Goal: Task Accomplishment & Management: Manage account settings

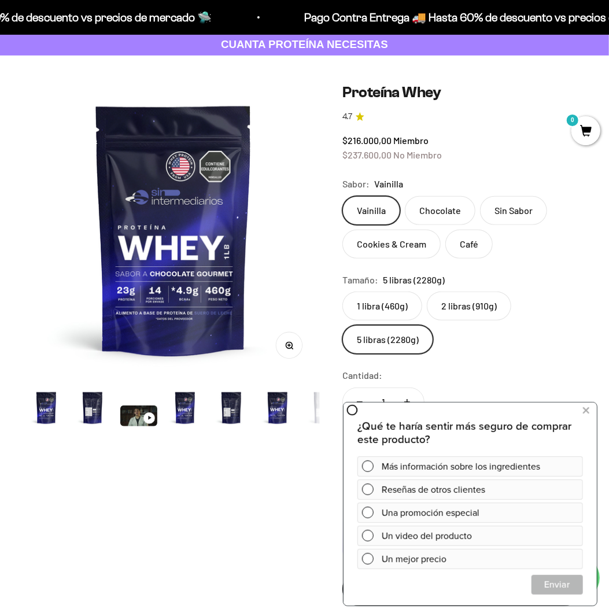
scroll to position [0, 2688]
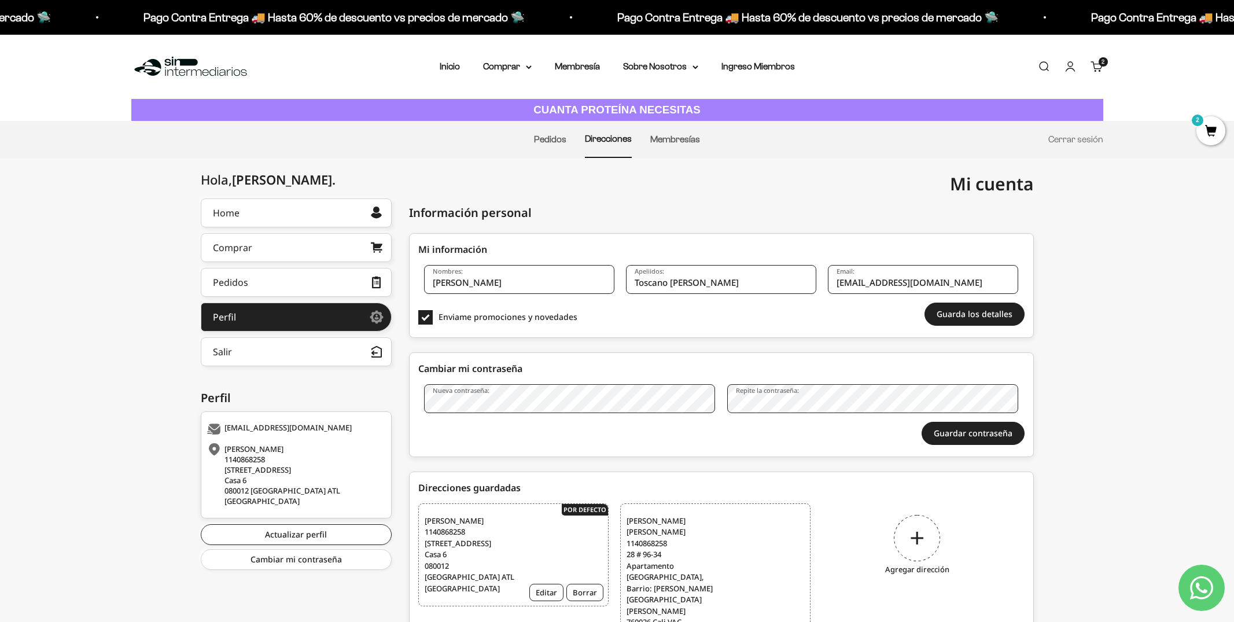
scroll to position [35, 0]
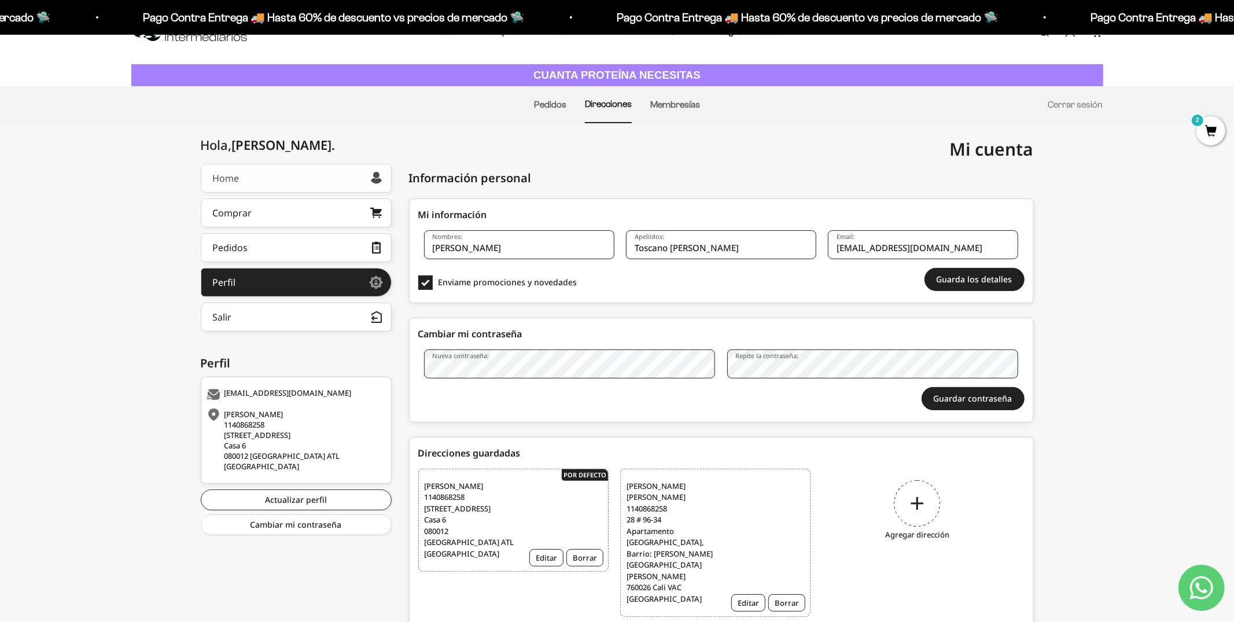
click at [312, 179] on link "Home" at bounding box center [296, 178] width 191 height 29
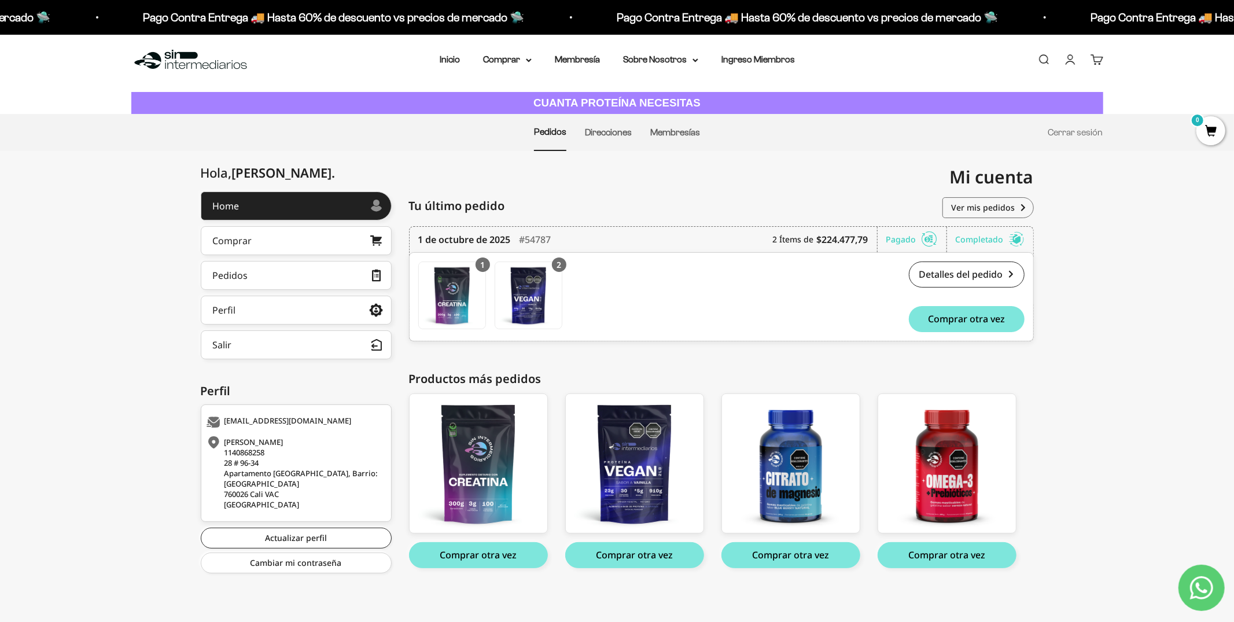
scroll to position [6, 0]
click at [994, 213] on link "Ver mis pedidos" at bounding box center [987, 208] width 91 height 21
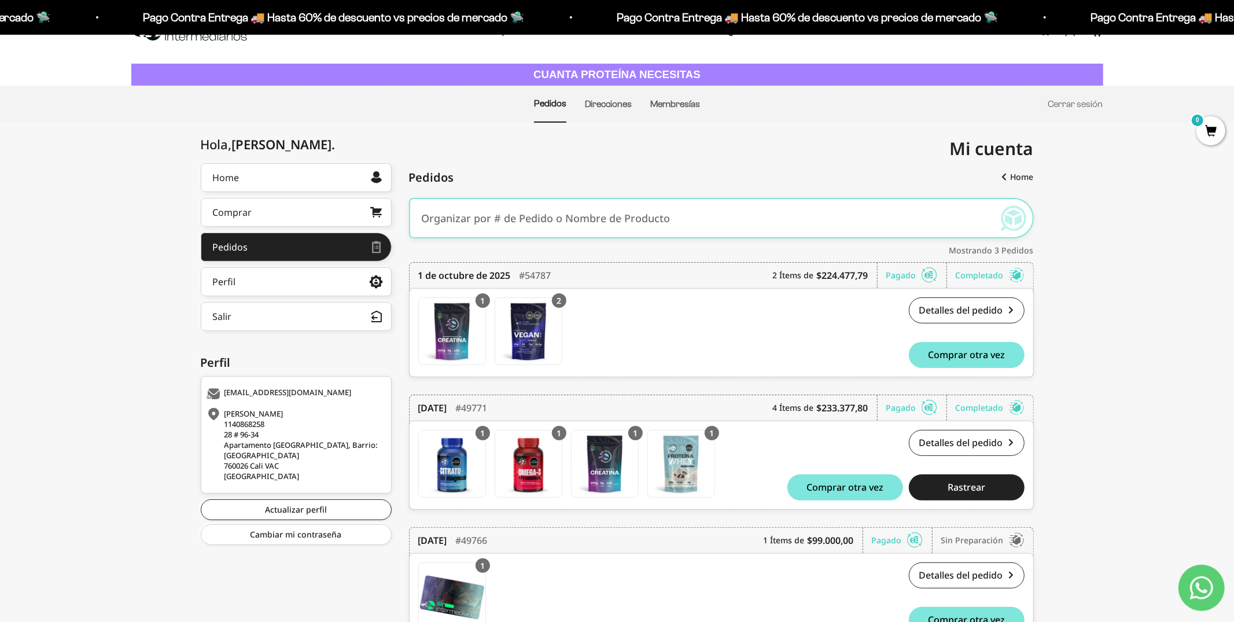
scroll to position [34, 0]
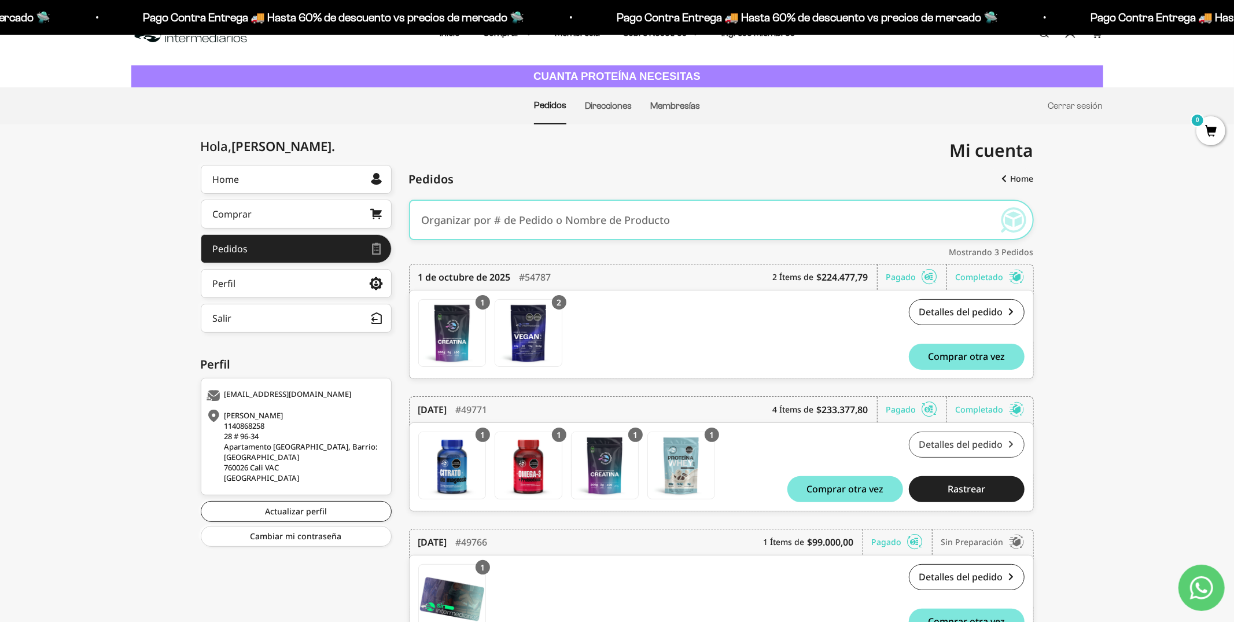
click at [965, 444] on link "Detalles del pedido" at bounding box center [967, 444] width 116 height 26
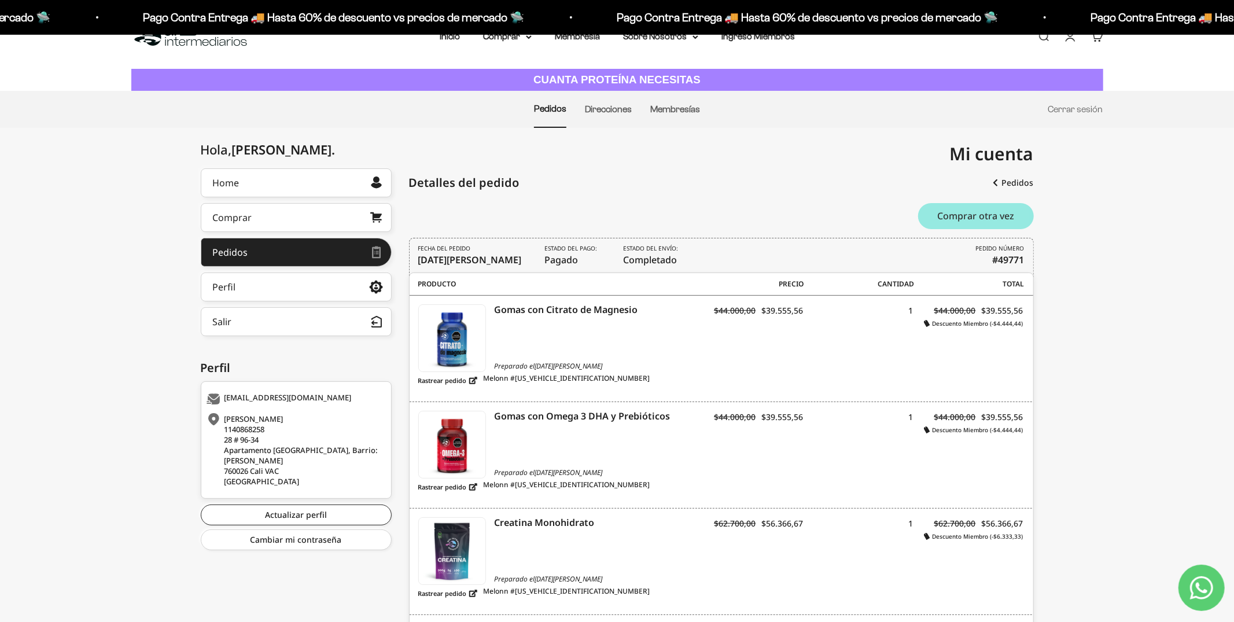
scroll to position [35, 0]
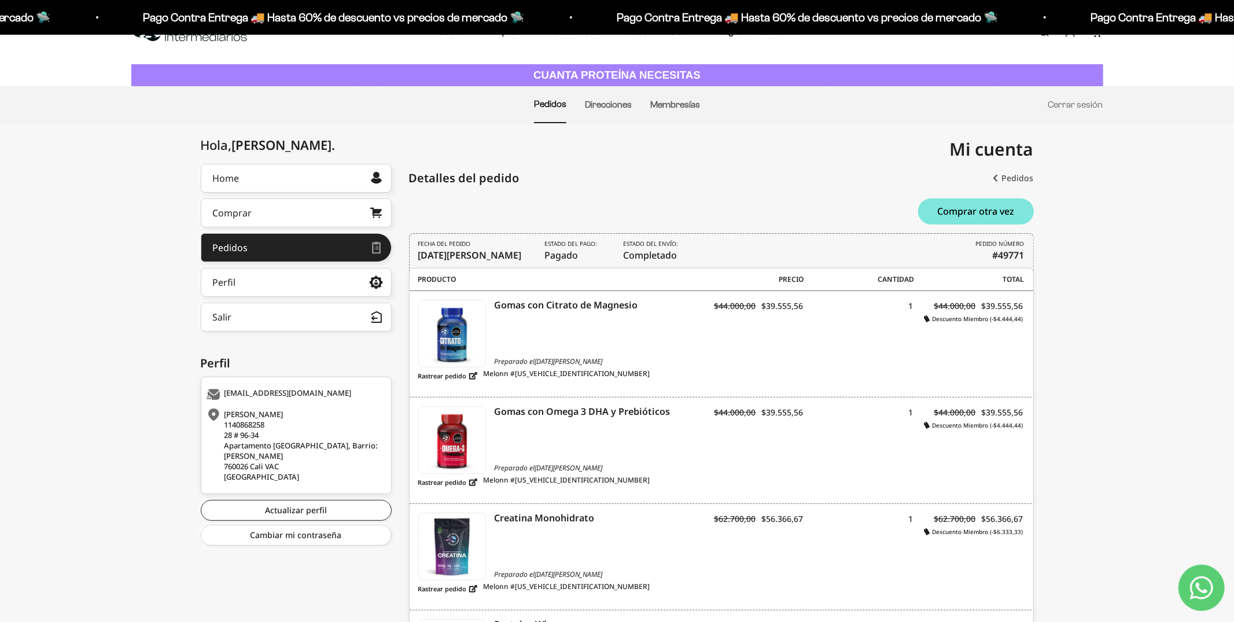
click at [1012, 174] on link "Pedidos" at bounding box center [1013, 178] width 40 height 21
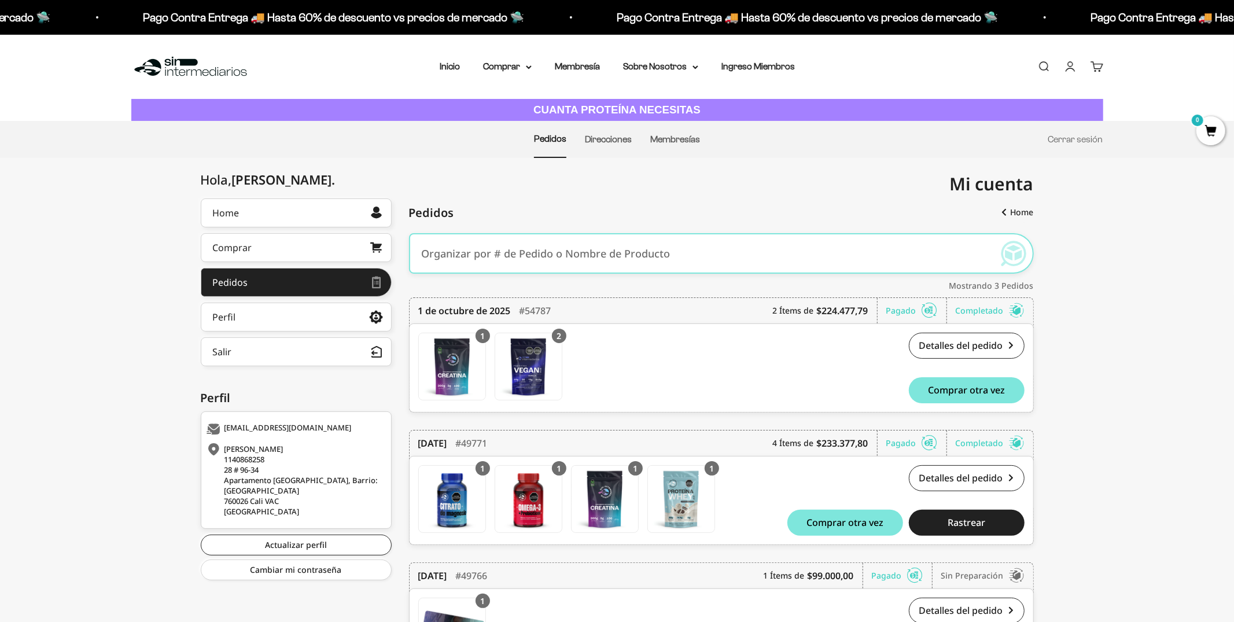
scroll to position [101, 0]
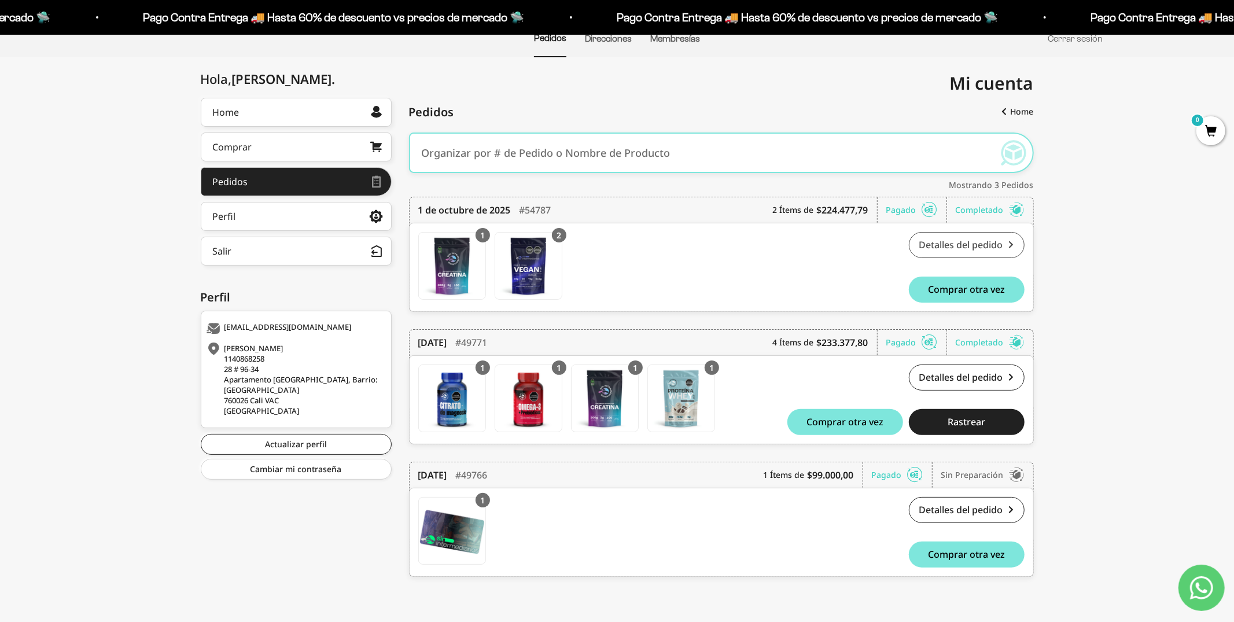
click at [981, 245] on link "Detalles del pedido" at bounding box center [967, 245] width 116 height 26
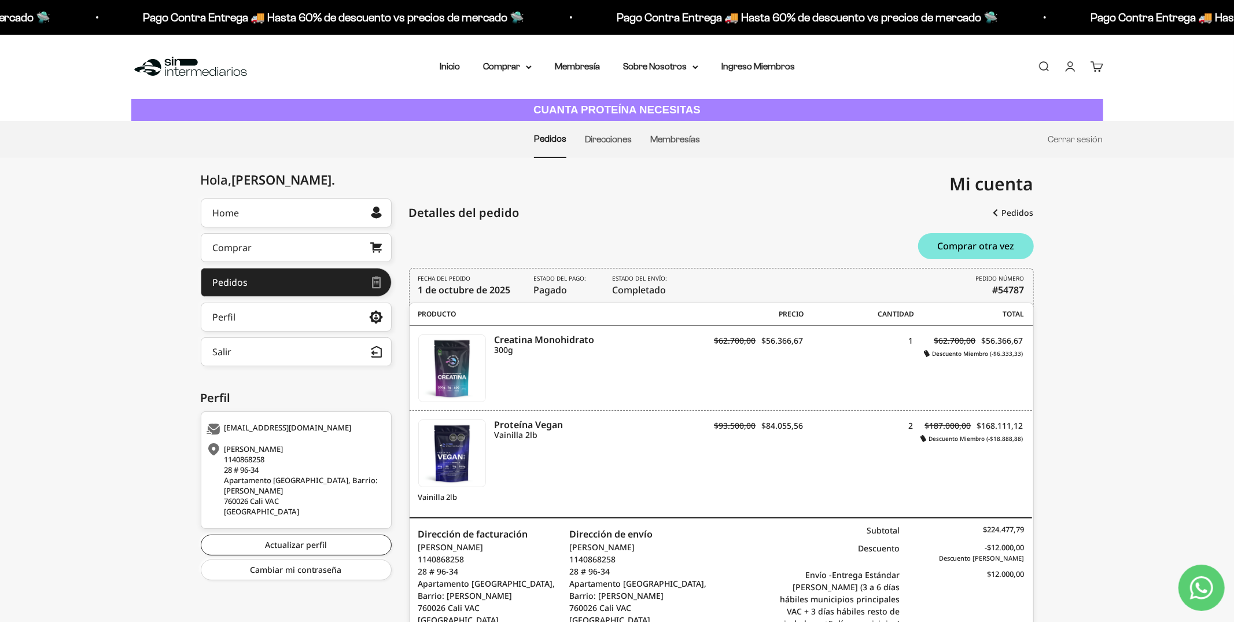
scroll to position [98, 0]
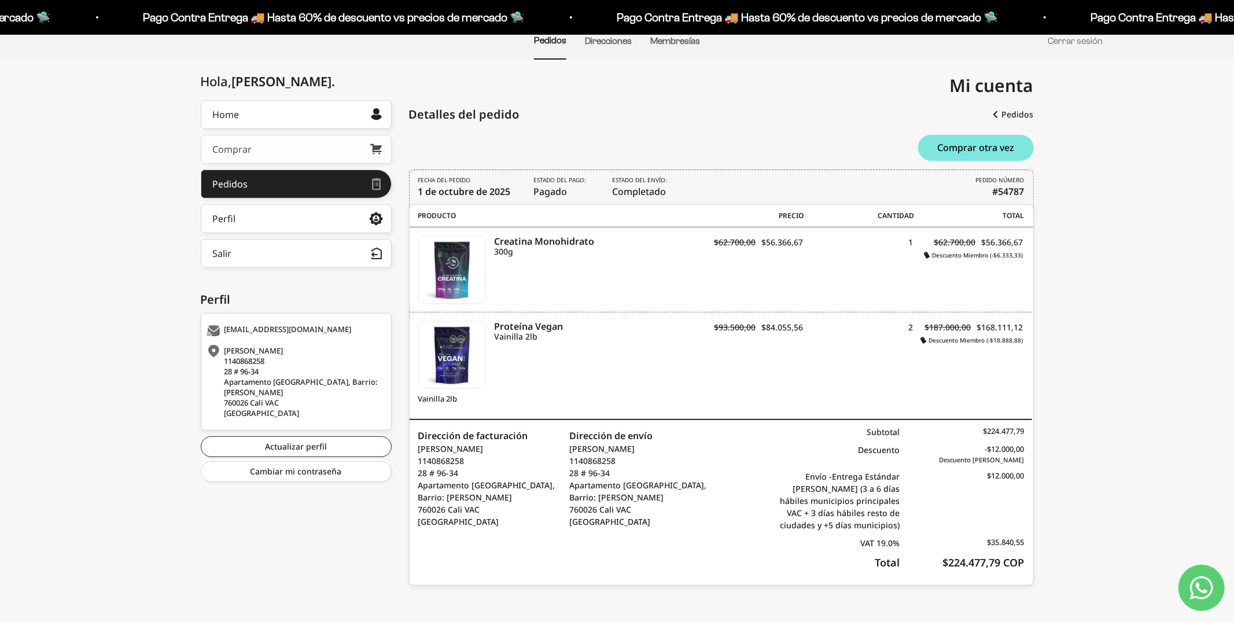
click at [282, 153] on link "Comprar" at bounding box center [296, 149] width 191 height 29
